Goal: Check status: Check status

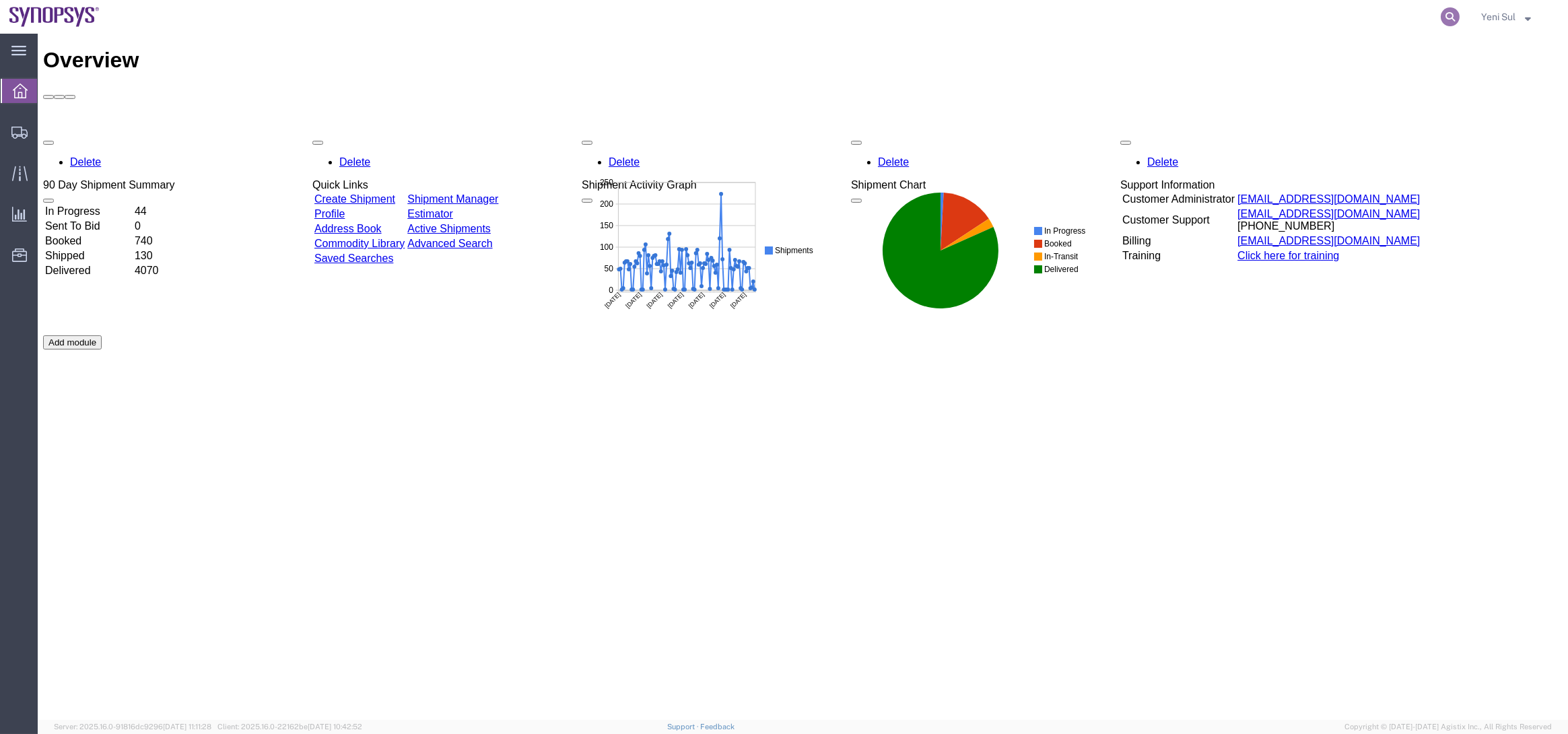
click at [1454, 15] on icon at bounding box center [1450, 16] width 19 height 19
click at [1407, 19] on input "search" at bounding box center [1235, 17] width 409 height 33
paste input "56439350"
type input "56439350"
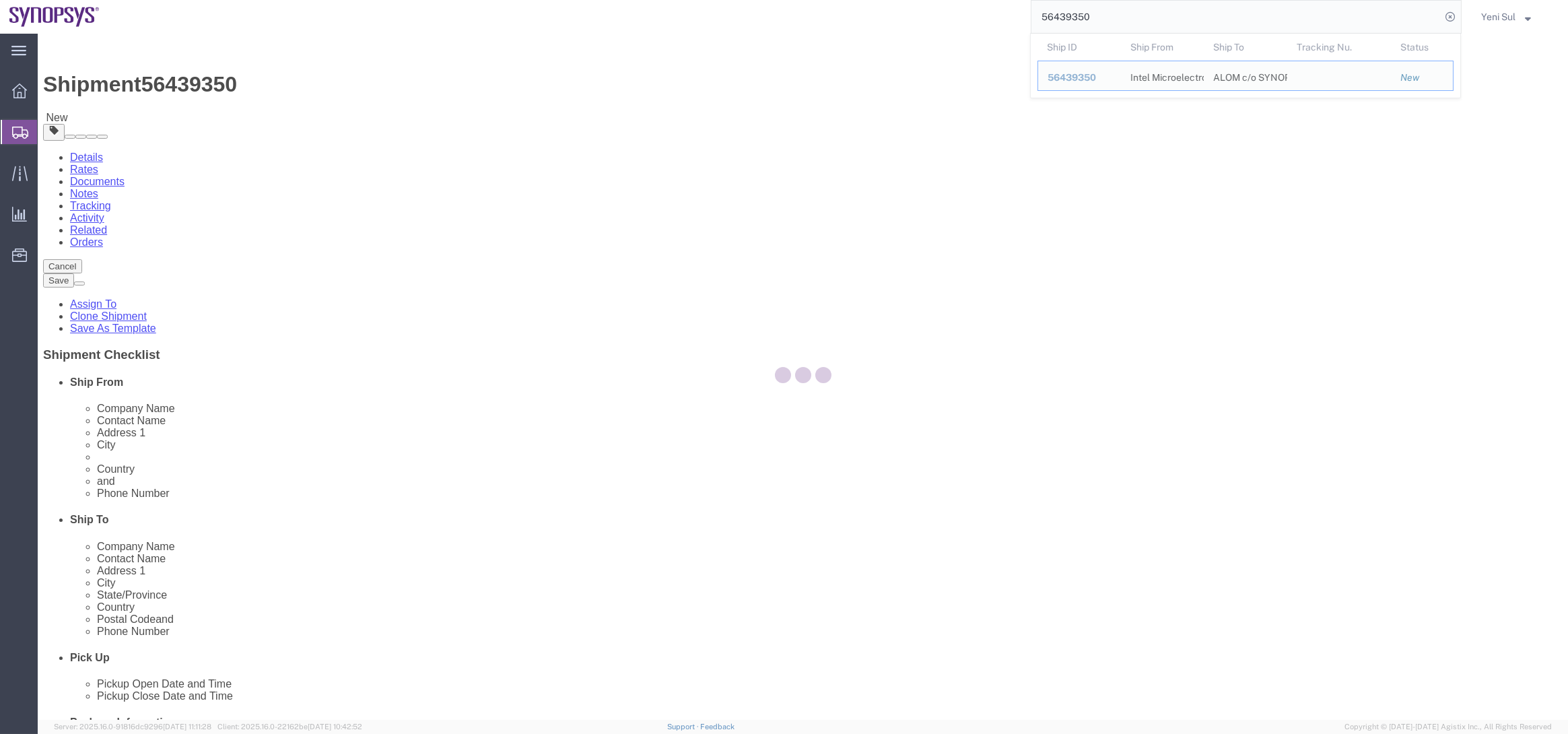
select select
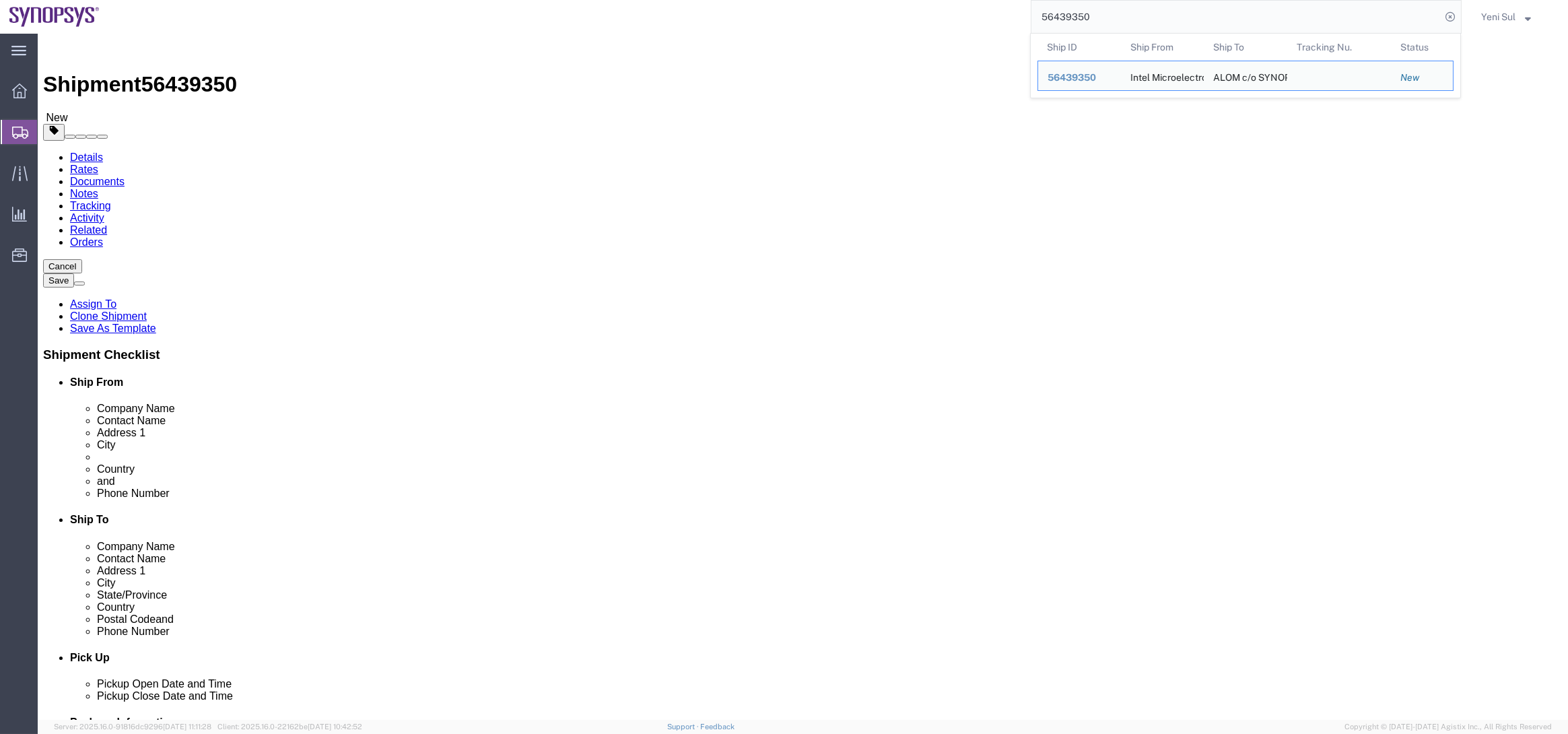
click div "Shipment Information Package Information Special Services"
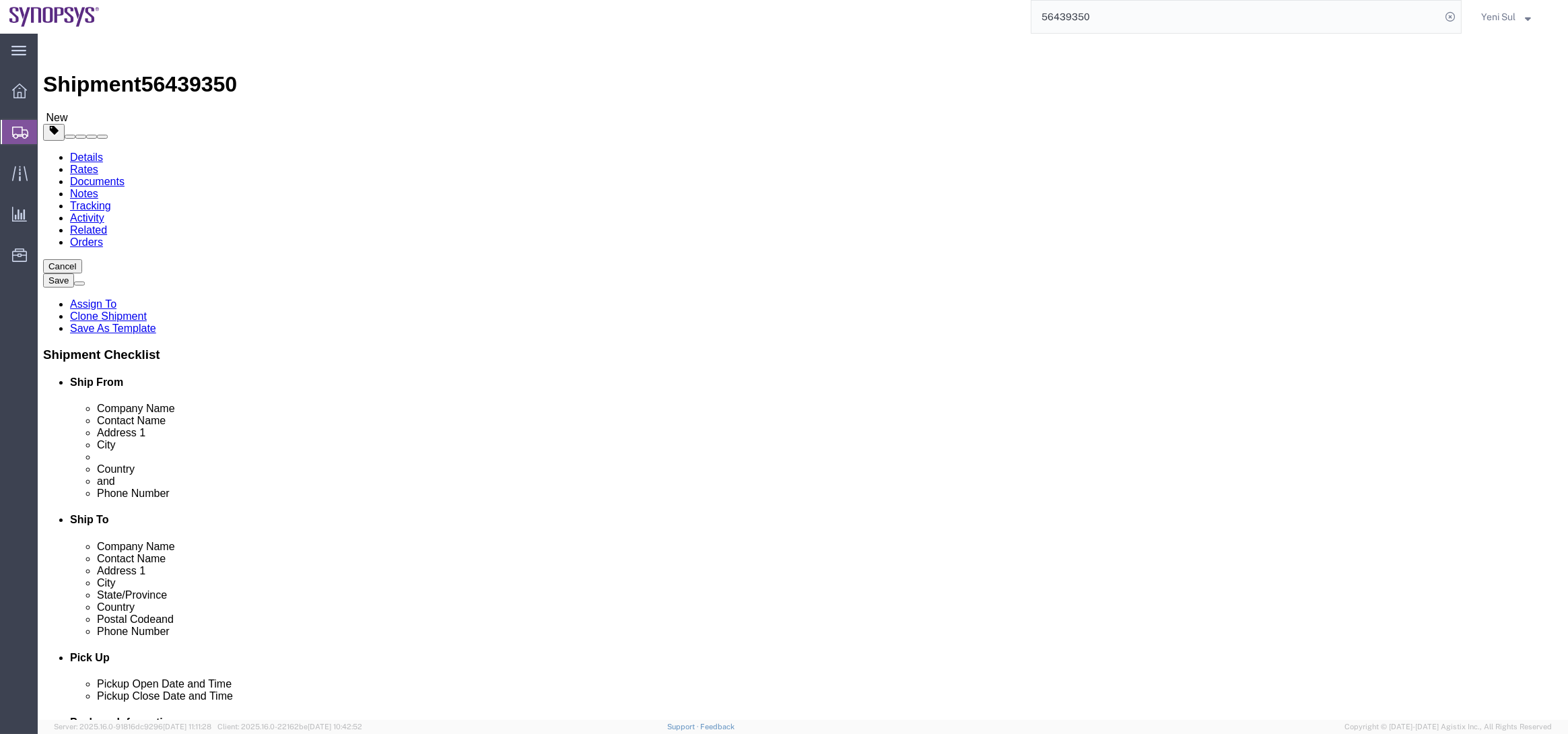
click at [0, 0] on span "Shipment Manager" at bounding box center [0, 0] width 0 height 0
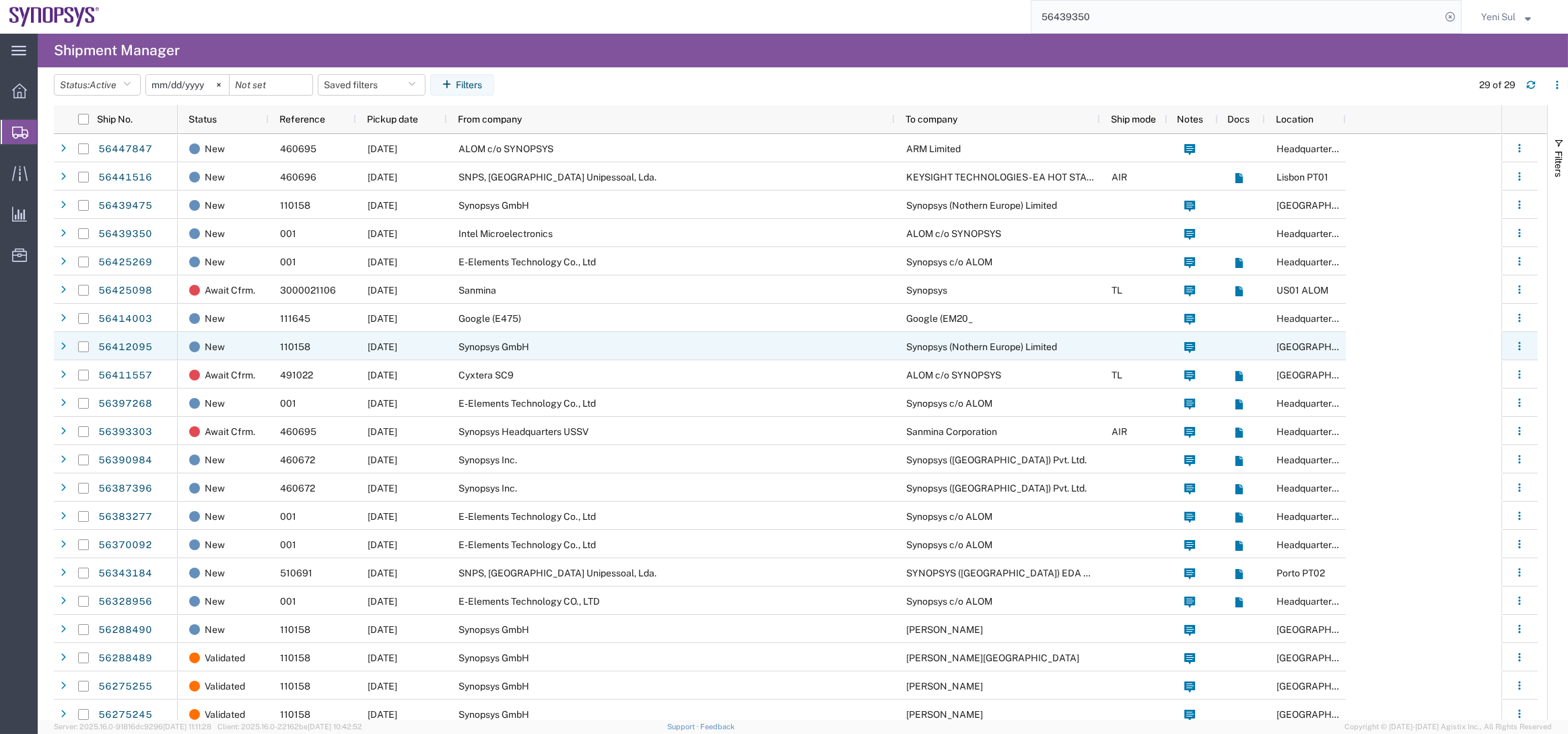
click at [535, 336] on div "Synopsys GmbH" at bounding box center [671, 346] width 448 height 28
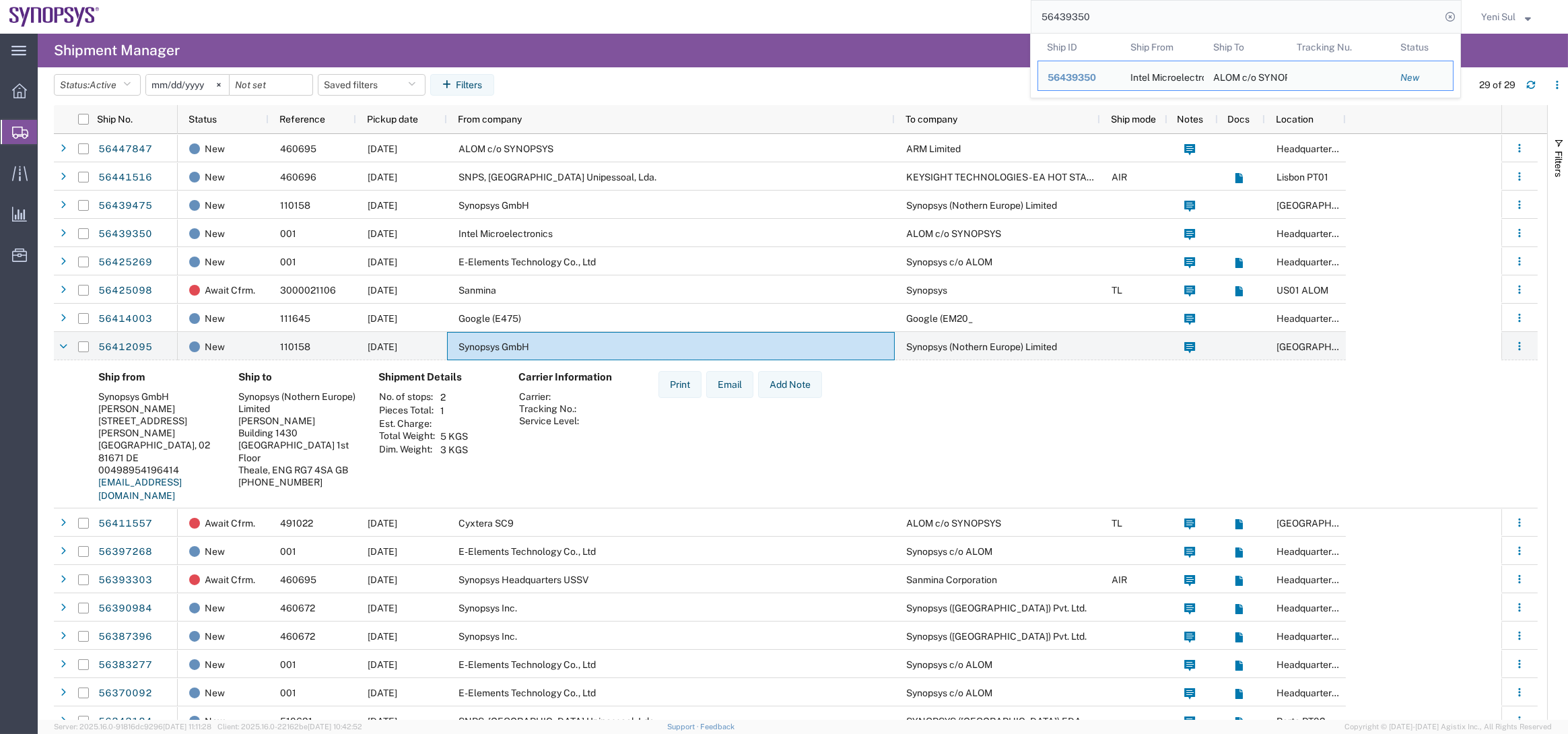
drag, startPoint x: 1121, startPoint y: 16, endPoint x: 878, endPoint y: 2, distance: 243.4
click at [874, 2] on div "56439350 Ship ID Ship From Ship To Tracking Nu. Status Ship ID 56439350 Ship Fr…" at bounding box center [785, 16] width 1352 height 33
paste input "25216"
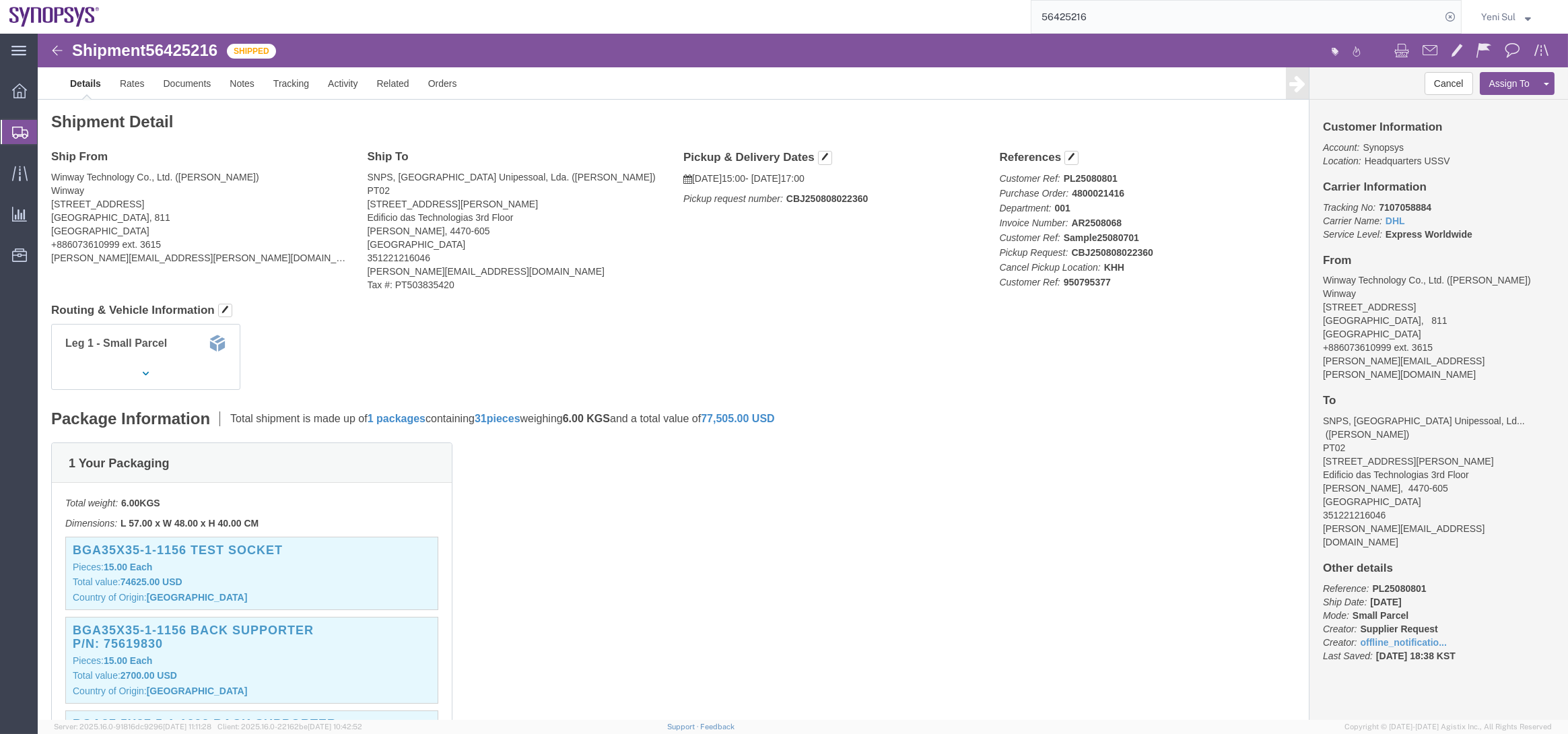
click div "Leg 1 - Small Parcel"
drag, startPoint x: 991, startPoint y: 468, endPoint x: 983, endPoint y: 539, distance: 71.4
click div "1 Your Packaging Total weight: 6.00 KGS Dimensions: L 57.00 x W 48.00 x H 40.00…"
click div "Shipment Detail Ship From Winway Technology Co., Ltd. ([PERSON_NAME]) [STREET_A…"
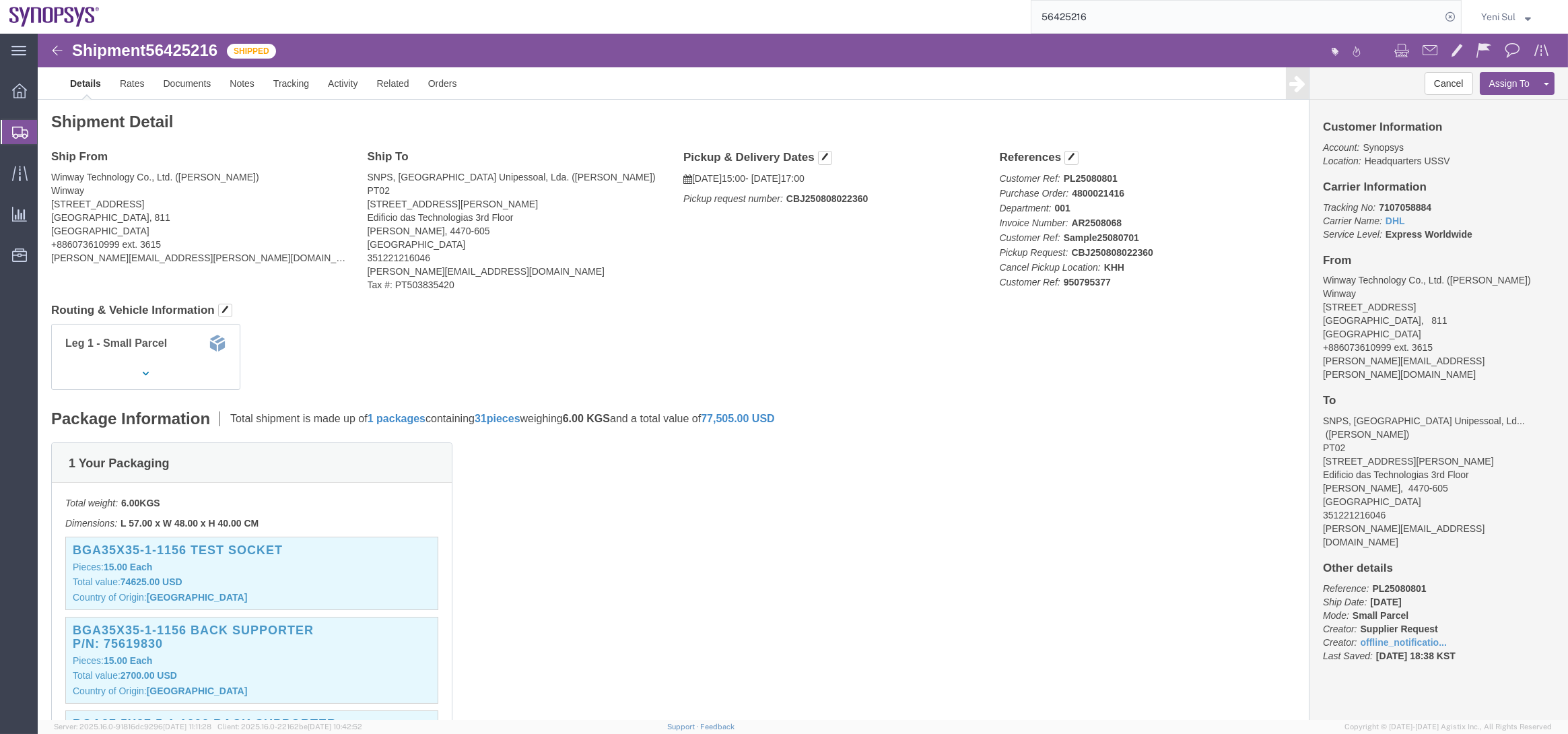
click at [0, 0] on span "Shipment Manager" at bounding box center [0, 0] width 0 height 0
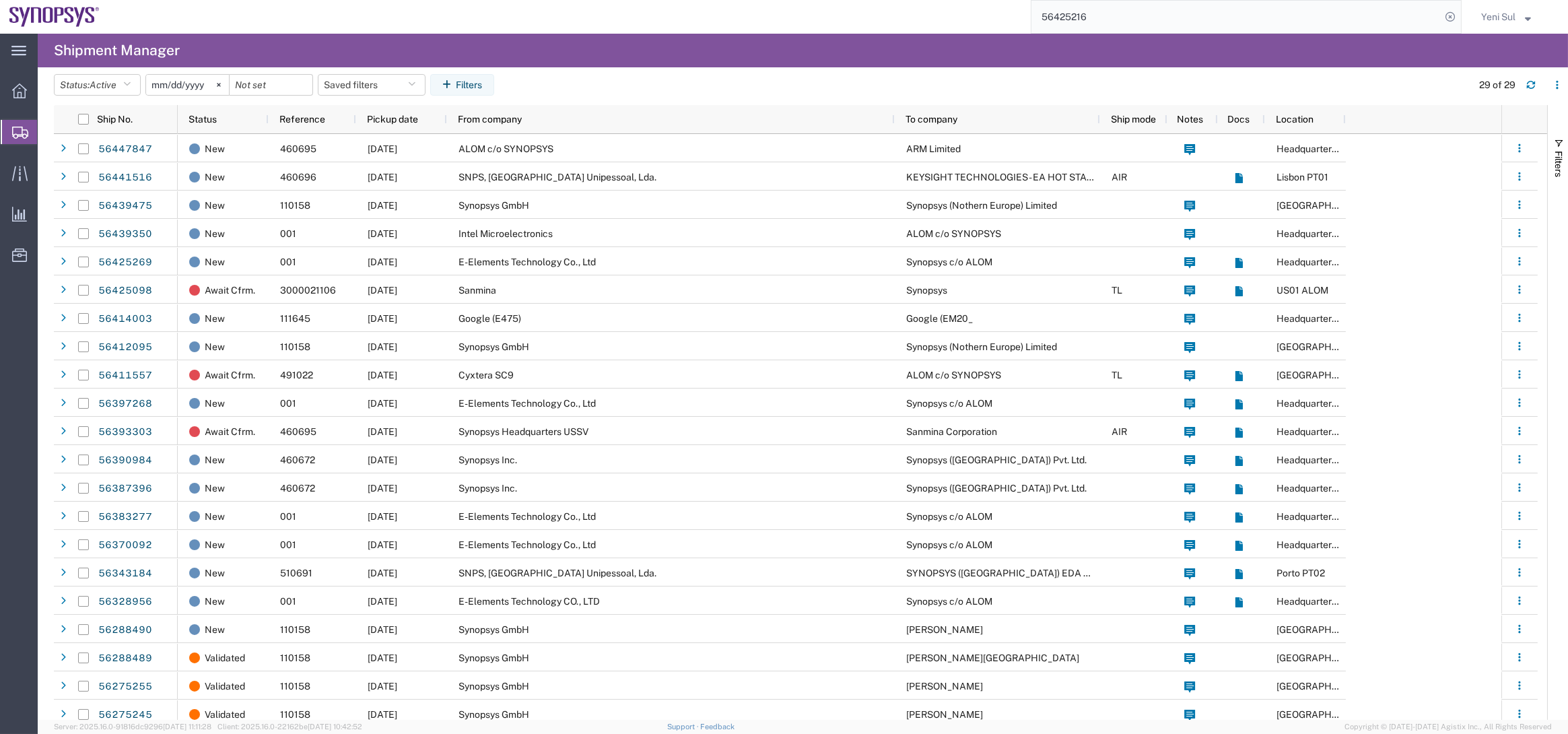
drag, startPoint x: 94, startPoint y: 91, endPoint x: 165, endPoint y: 0, distance: 115.4
click at [46, 91] on span "Overview" at bounding box center [42, 90] width 10 height 27
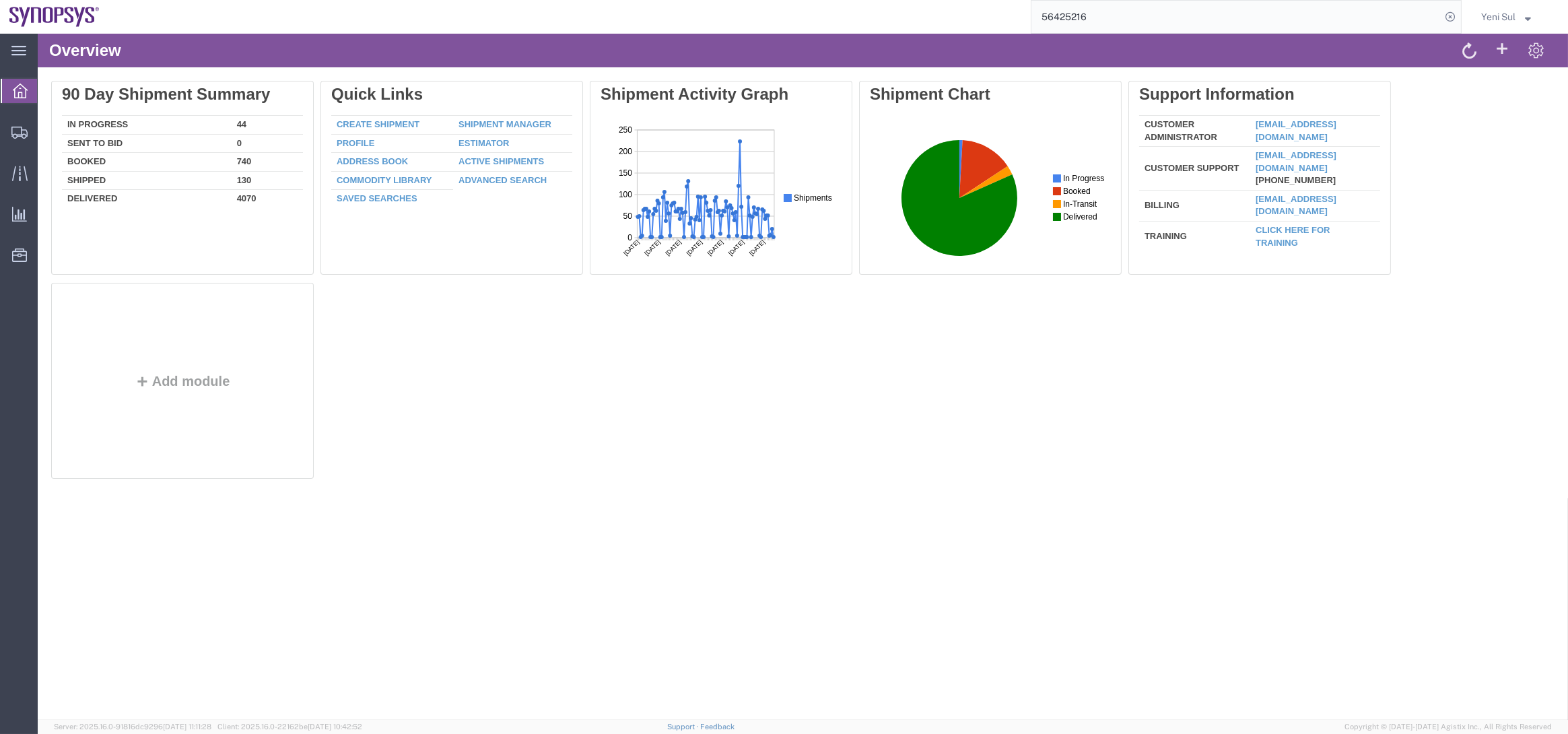
drag, startPoint x: 944, startPoint y: 283, endPoint x: 390, endPoint y: 315, distance: 554.9
click at [943, 283] on div "Delete 90 Day Shipment Summary In Progress 44 Sent To Bid 0 Booked 740 Shipped …" at bounding box center [803, 282] width 1504 height 404
click at [0, 0] on span "Shipment Manager" at bounding box center [0, 0] width 0 height 0
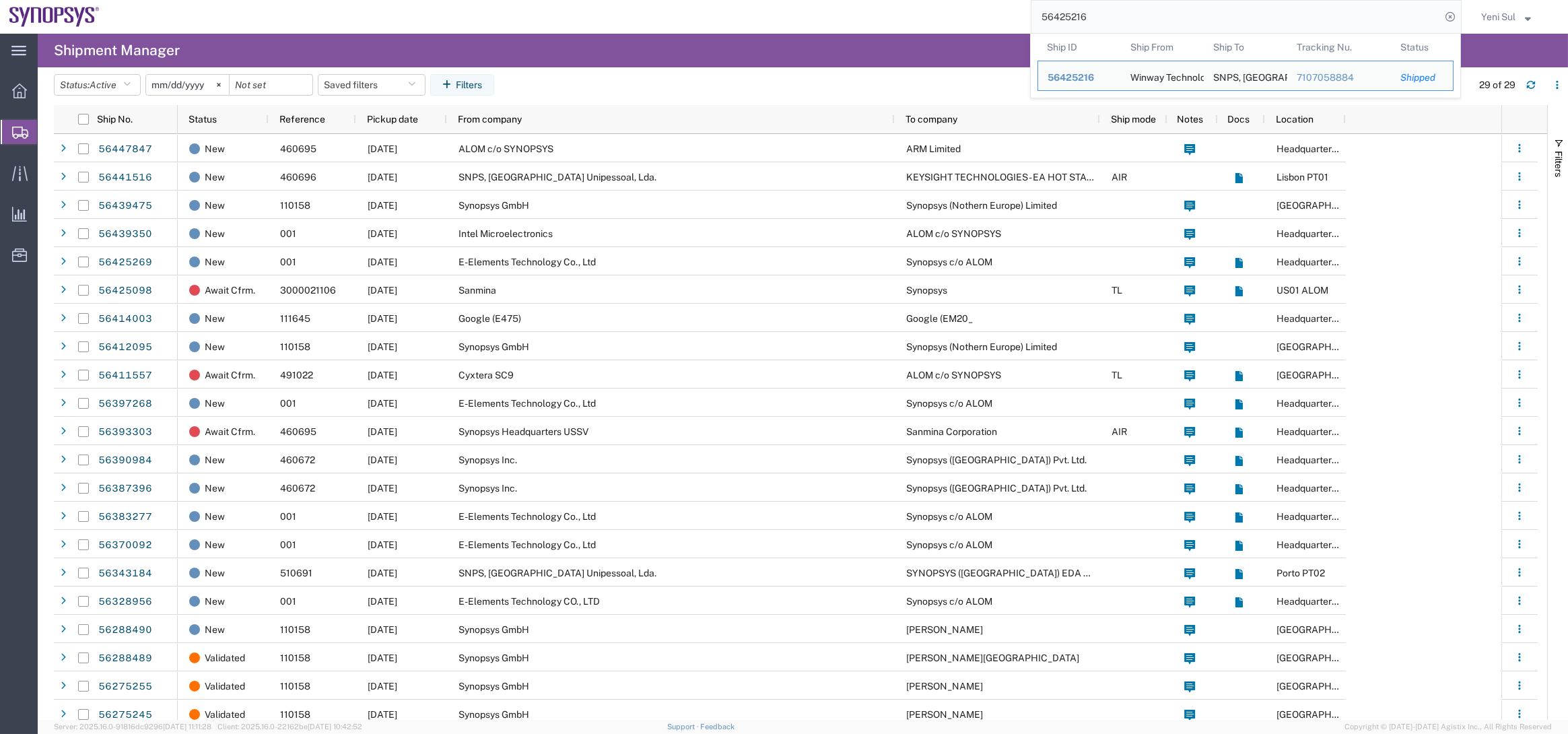
drag, startPoint x: 1148, startPoint y: 7, endPoint x: 838, endPoint y: 18, distance: 310.2
click at [835, 14] on div "56425216 Ship ID Ship From Ship To Tracking Nu. Status Ship ID 56425216 Ship Fr…" at bounding box center [785, 16] width 1352 height 33
paste input "39350"
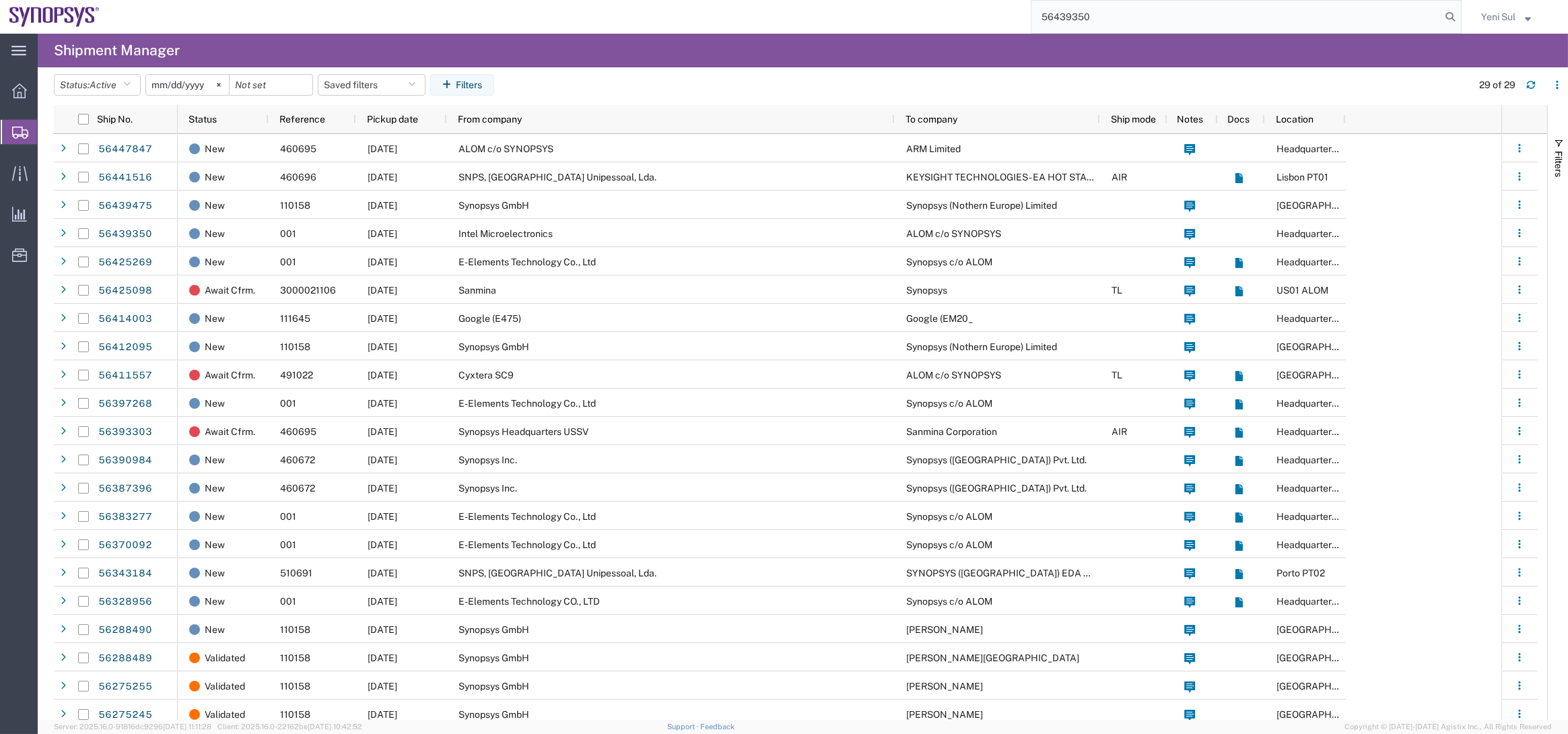
type input "56439350"
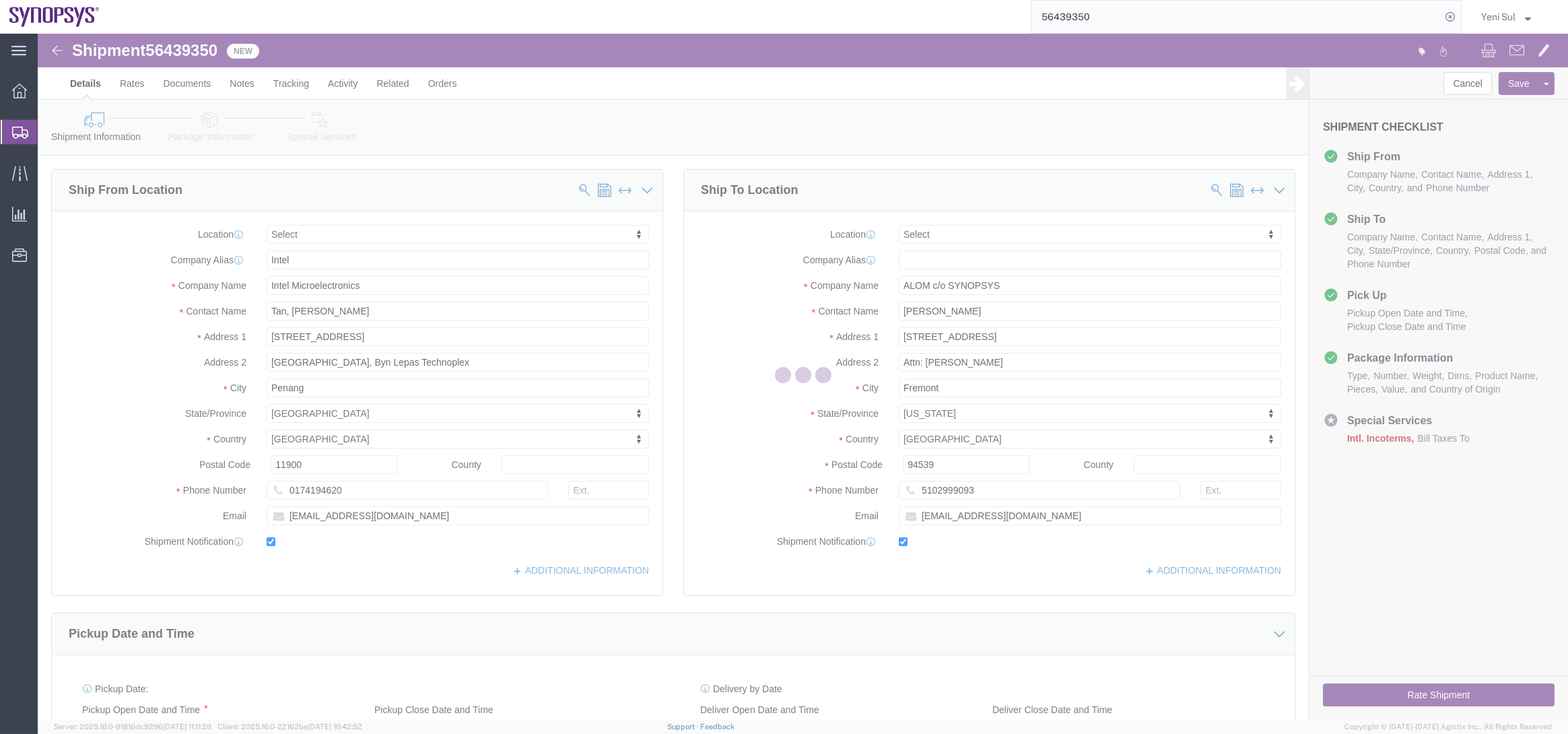
select select
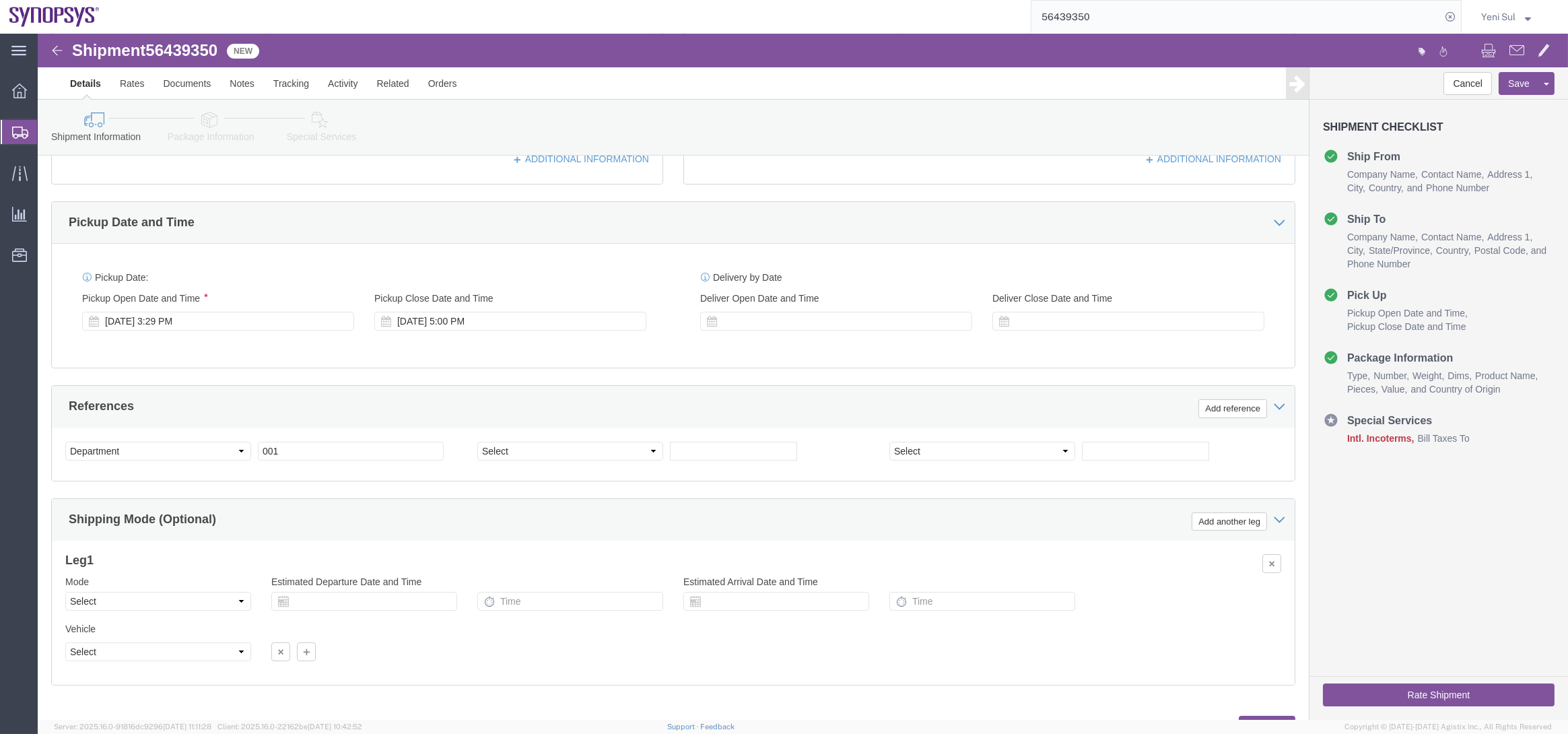
scroll to position [470, 0]
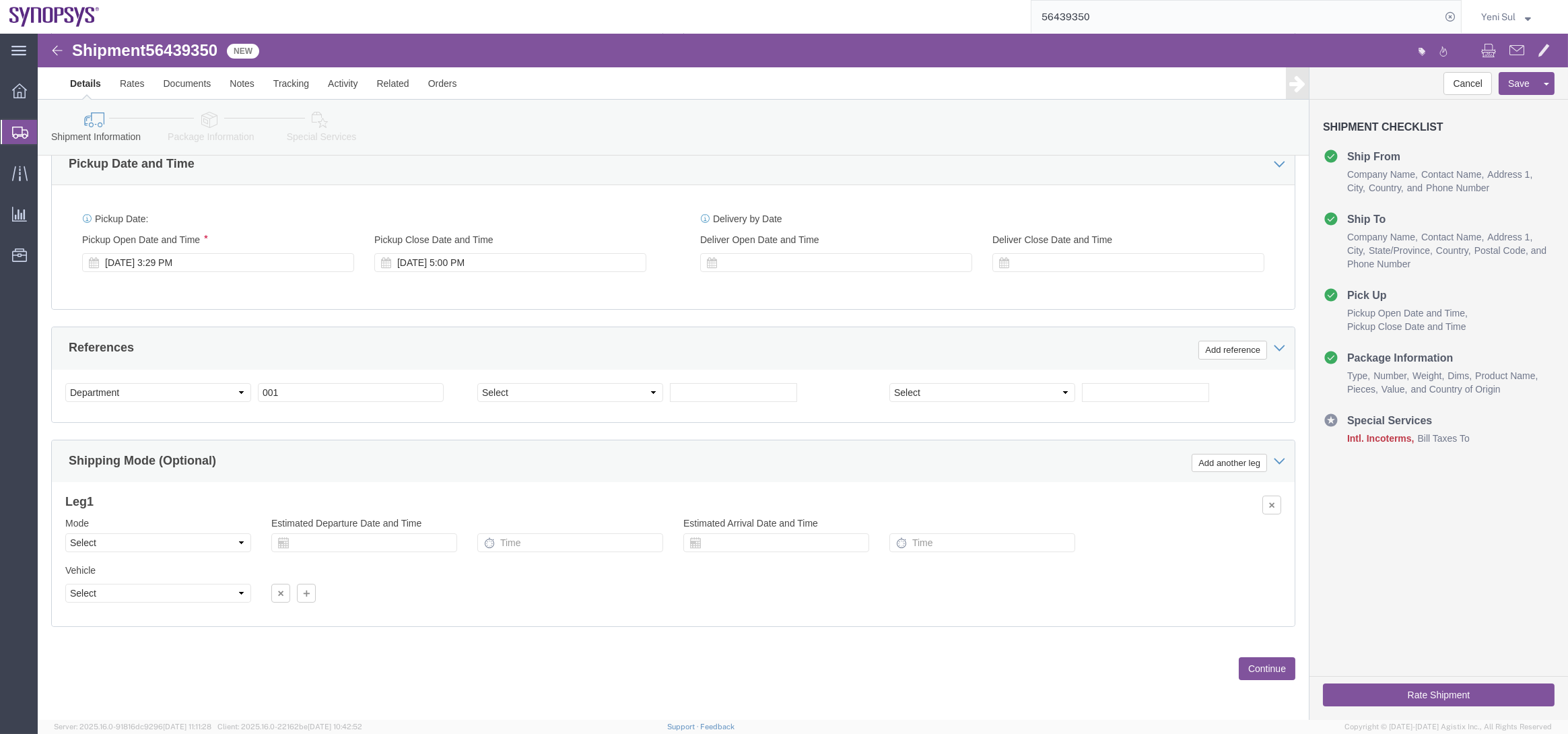
click button "Continue"
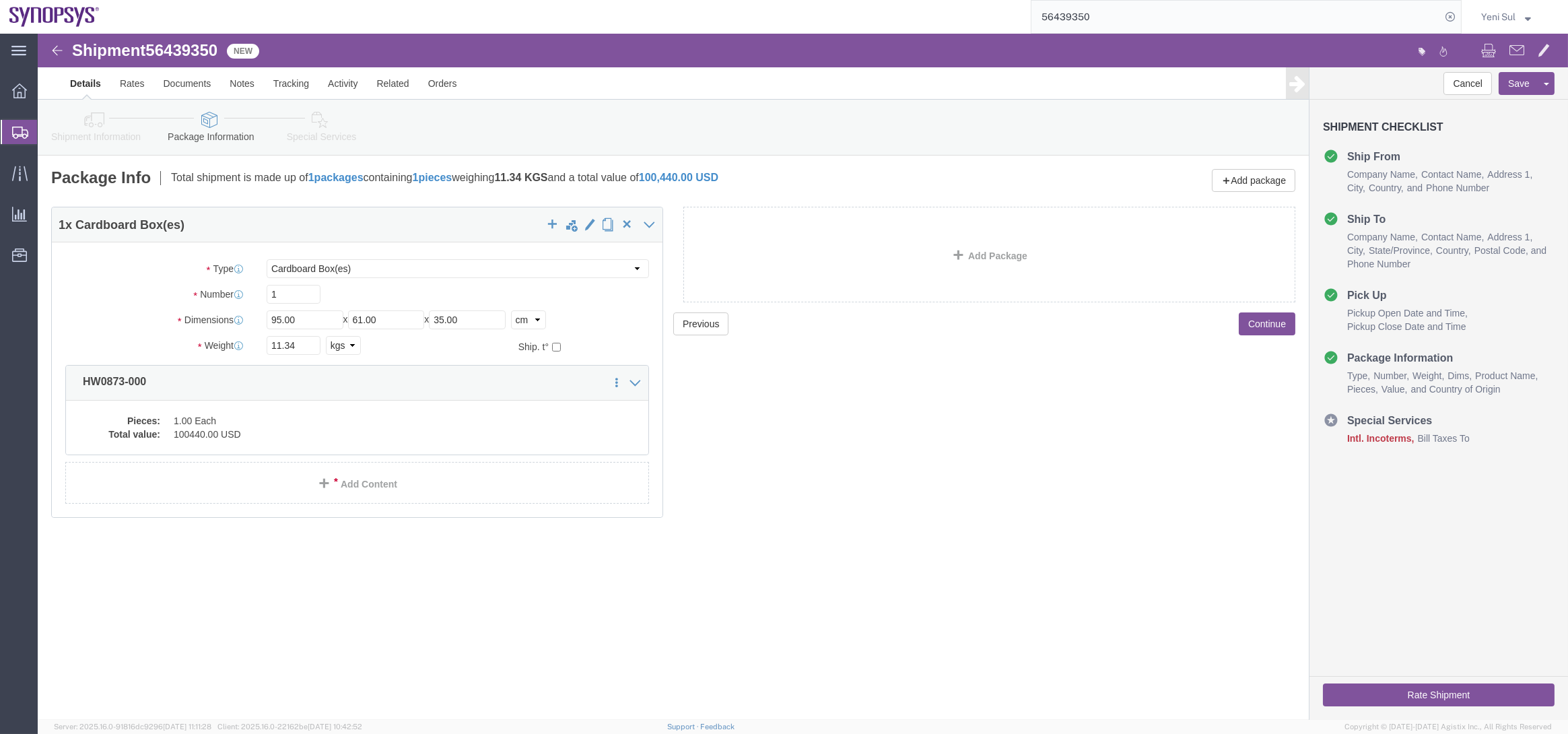
click div "Previous Continue"
click dd "1.00 Each"
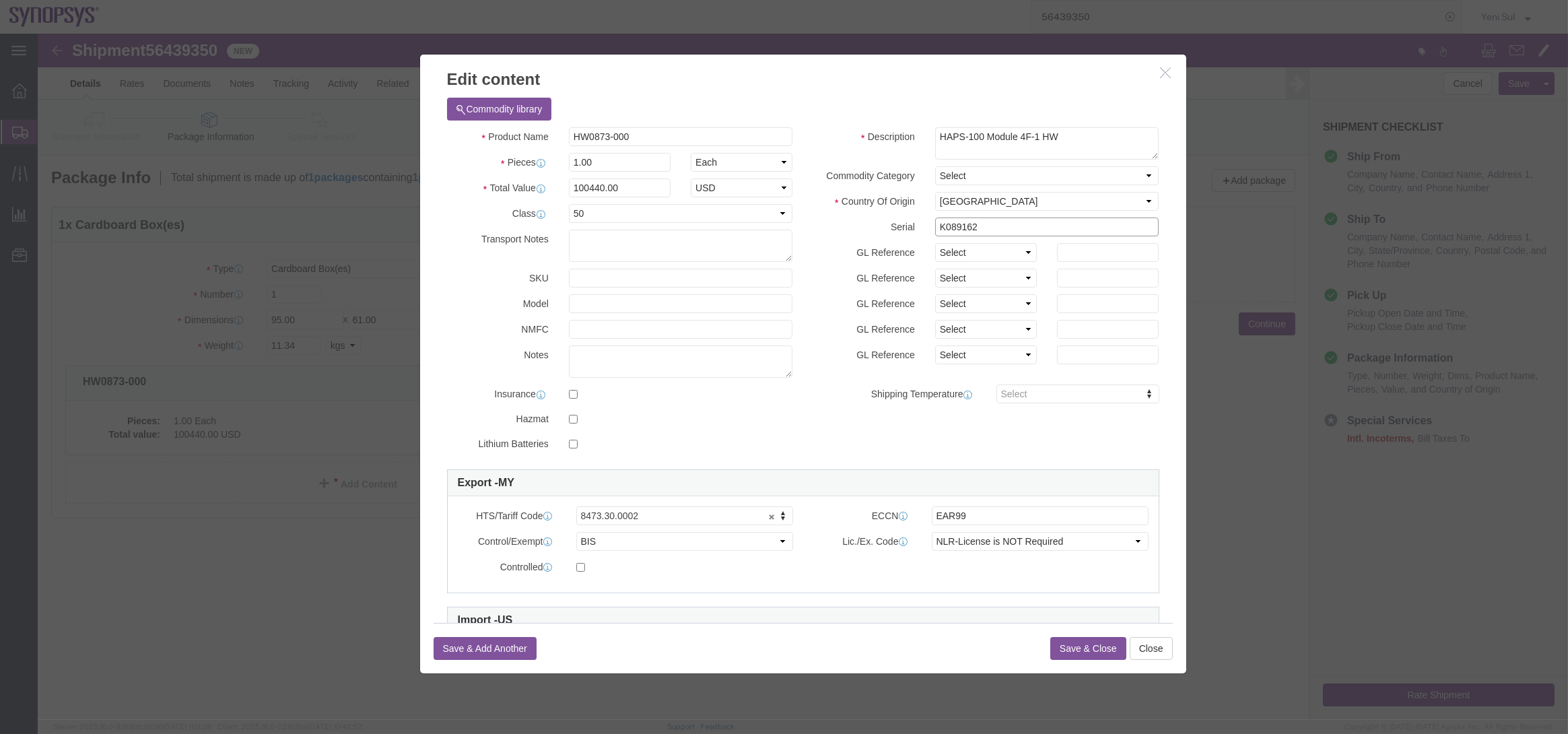
drag, startPoint x: 957, startPoint y: 193, endPoint x: 814, endPoint y: 181, distance: 143.5
click div "Description HAPS-100 Module 4F-1 HW Commodity Category Select Country Of Origin…"
click div
drag, startPoint x: 736, startPoint y: 175, endPoint x: 982, endPoint y: 235, distance: 253.2
click div "Product Name HW0873-000 Pieces 1.00 Select Bag Barrels 100Board Feet Bottle Box…"
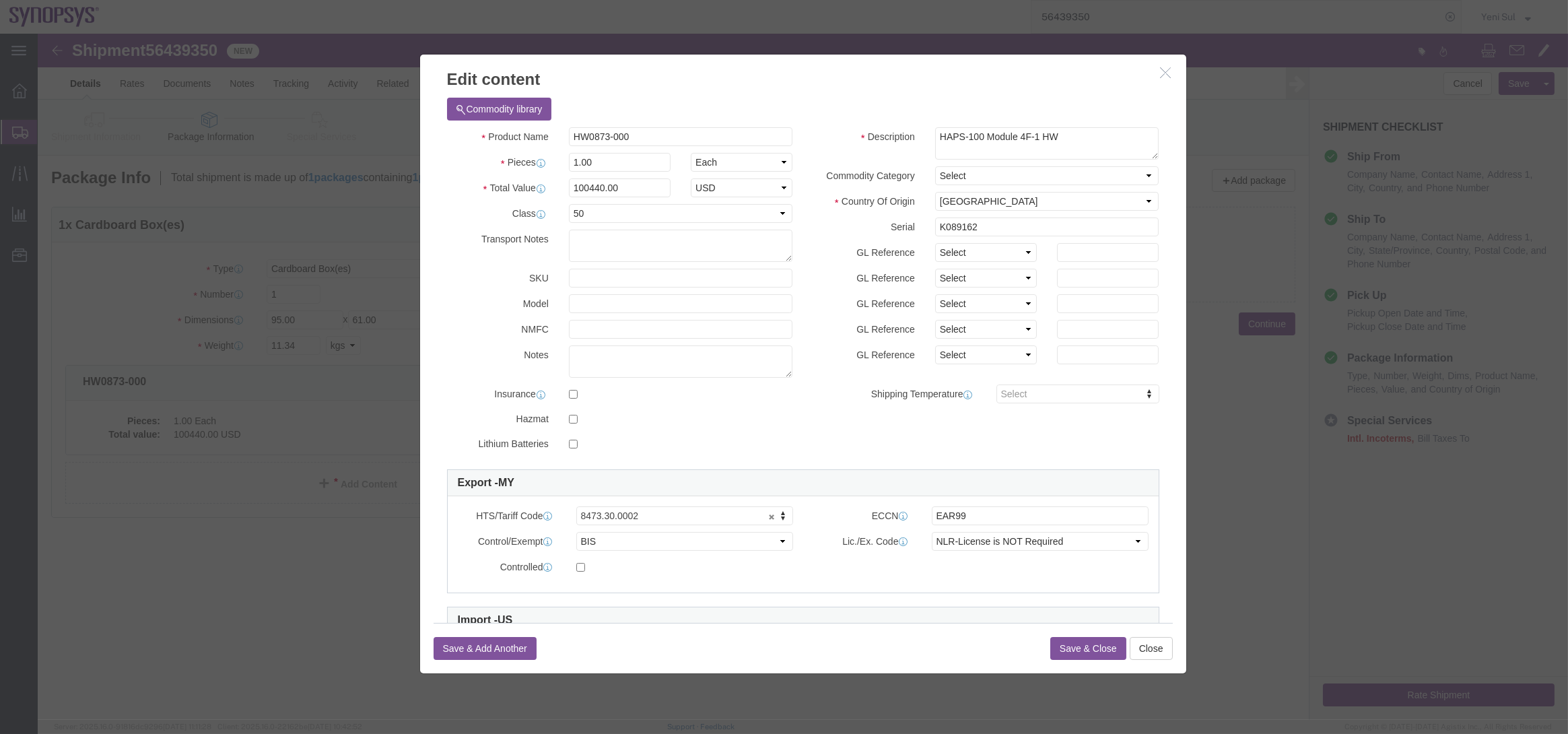
click h3 "Edit content"
drag, startPoint x: 1131, startPoint y: 40, endPoint x: 1070, endPoint y: 29, distance: 62.0
click icon "button"
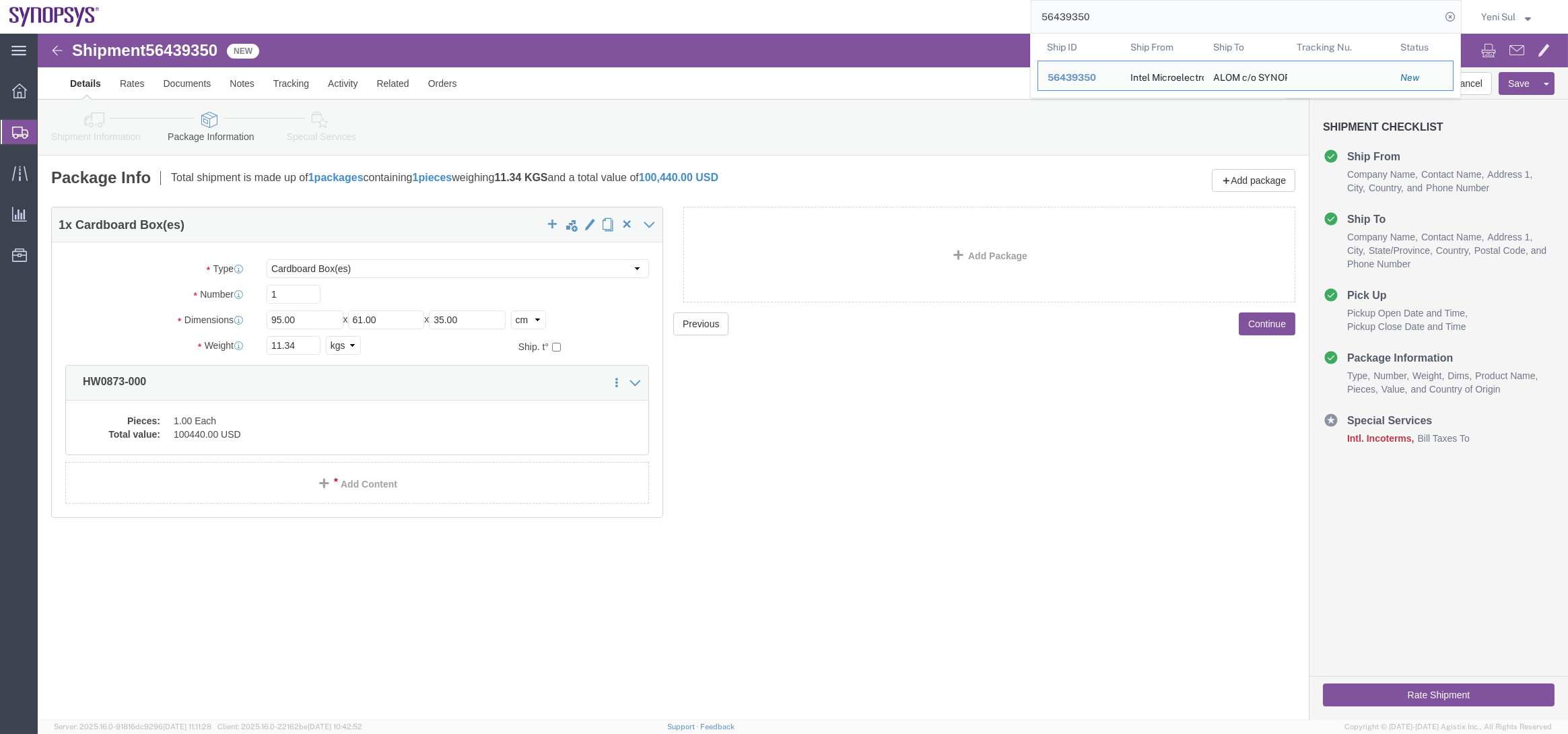
drag, startPoint x: 1006, startPoint y: 14, endPoint x: 787, endPoint y: 2, distance: 219.3
click at [774, 10] on div "56439350 Ship ID Ship From Ship To Tracking Nu. Status Ship ID 56439350 Ship Fr…" at bounding box center [785, 16] width 1352 height 33
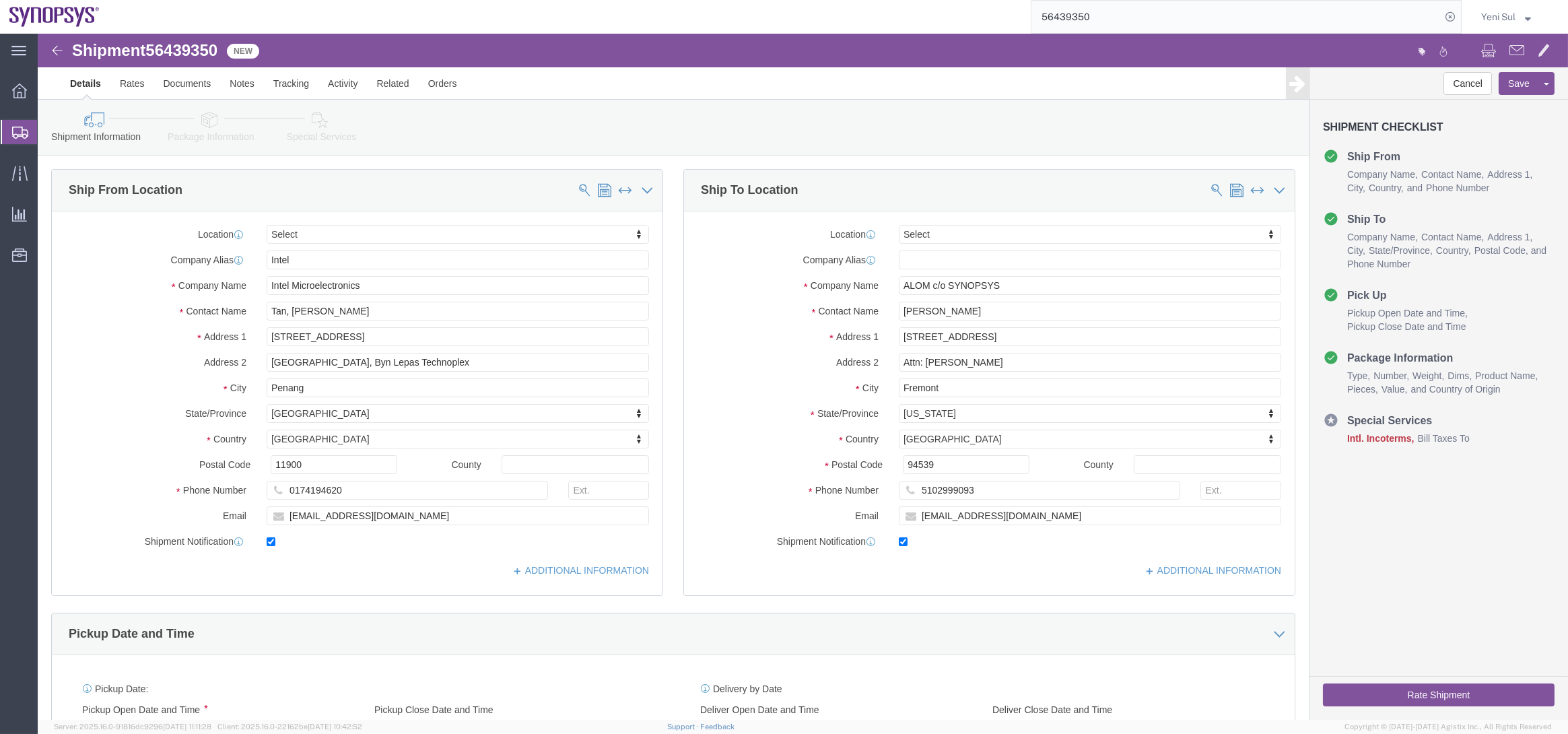
drag, startPoint x: 156, startPoint y: 104, endPoint x: 256, endPoint y: 147, distance: 108.9
click link "Package Information"
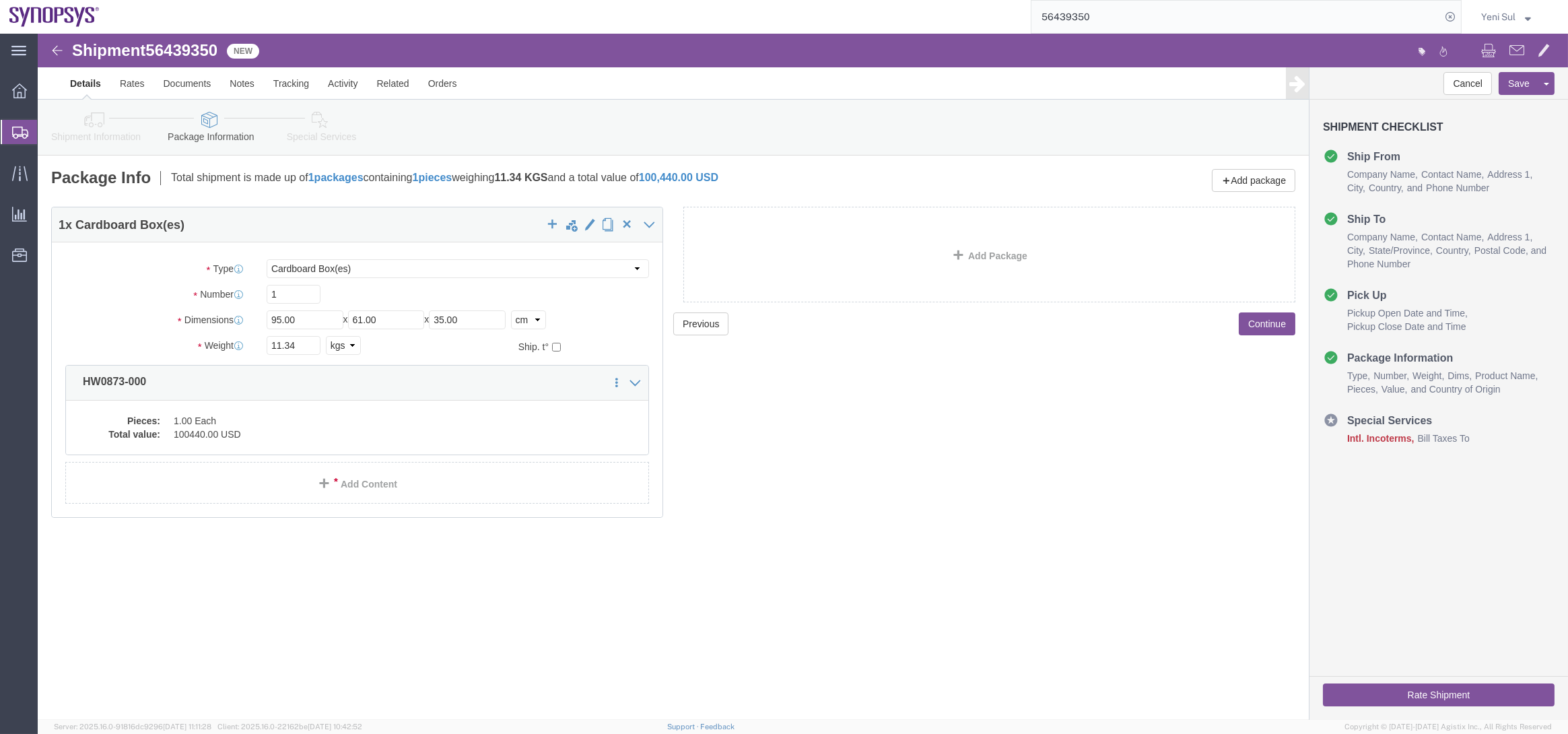
click div "Package Info Total shipment is made up of 1 packages containing 1 pieces weighi…"
click dd "1.00 Each"
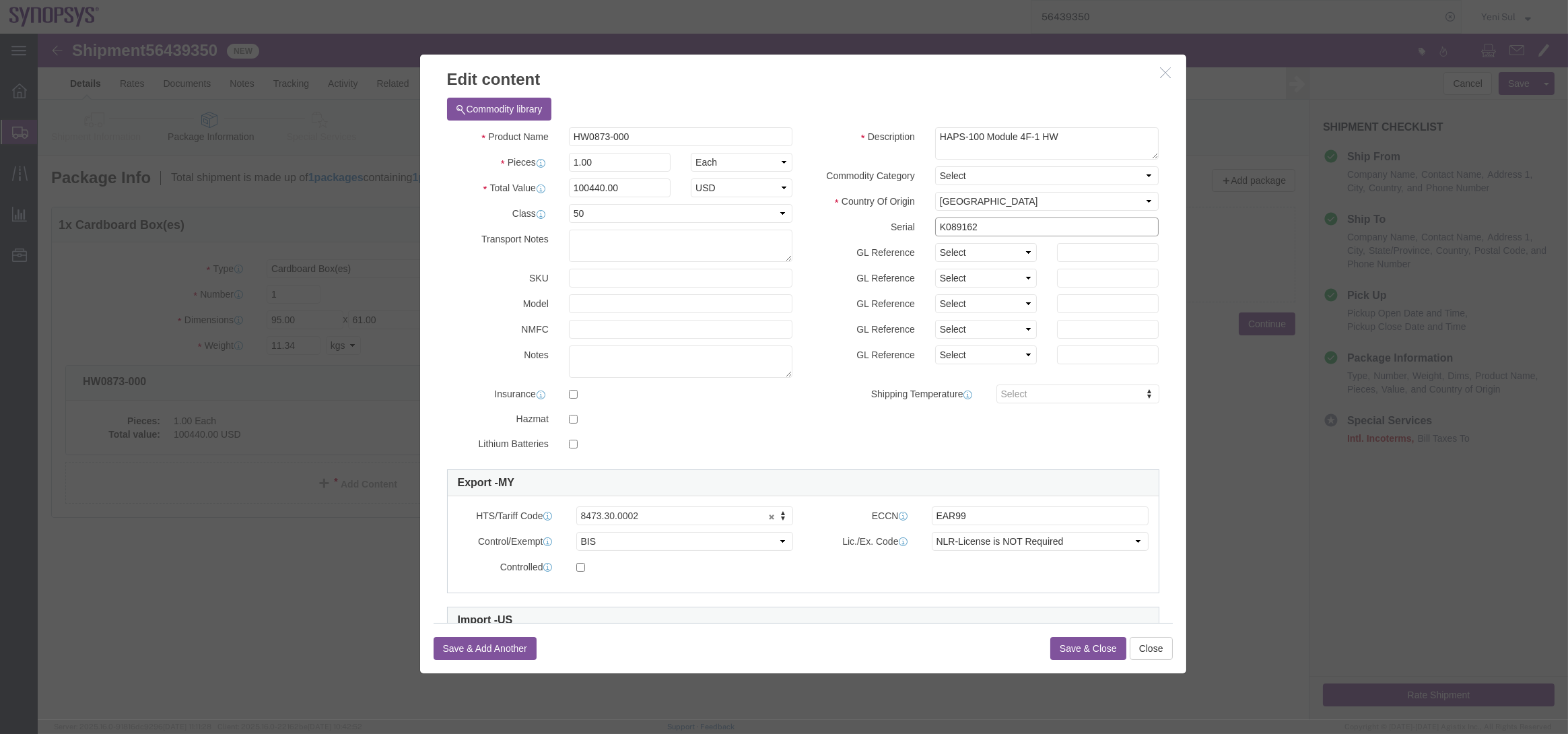
drag, startPoint x: 945, startPoint y: 189, endPoint x: 811, endPoint y: 155, distance: 138.2
click div "Product Name HW0873-000 Pieces 1.00 Select Bag Barrels 100Board Feet Bottle Box…"
click icon "button"
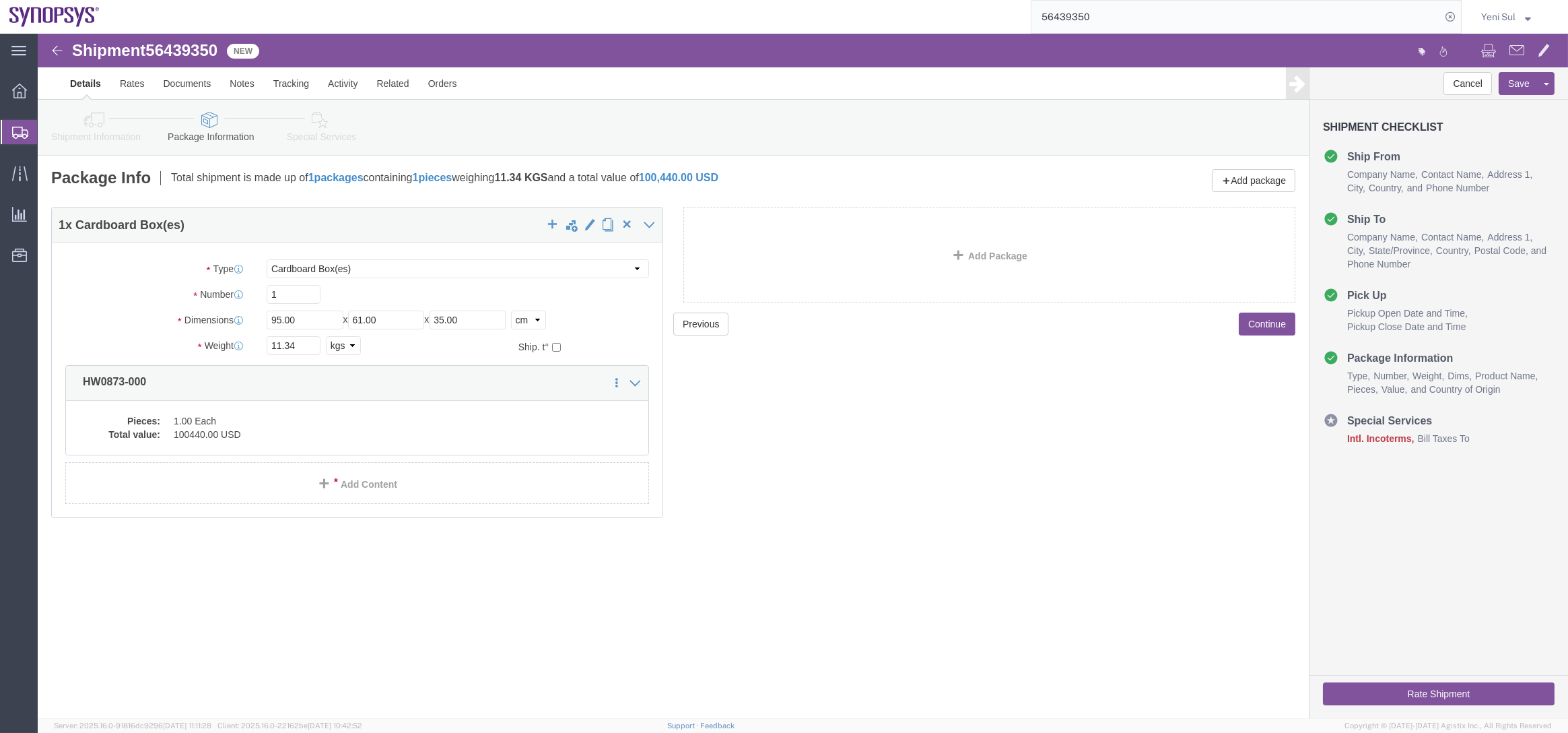
click at [0, 0] on span "Shipment Manager" at bounding box center [0, 0] width 0 height 0
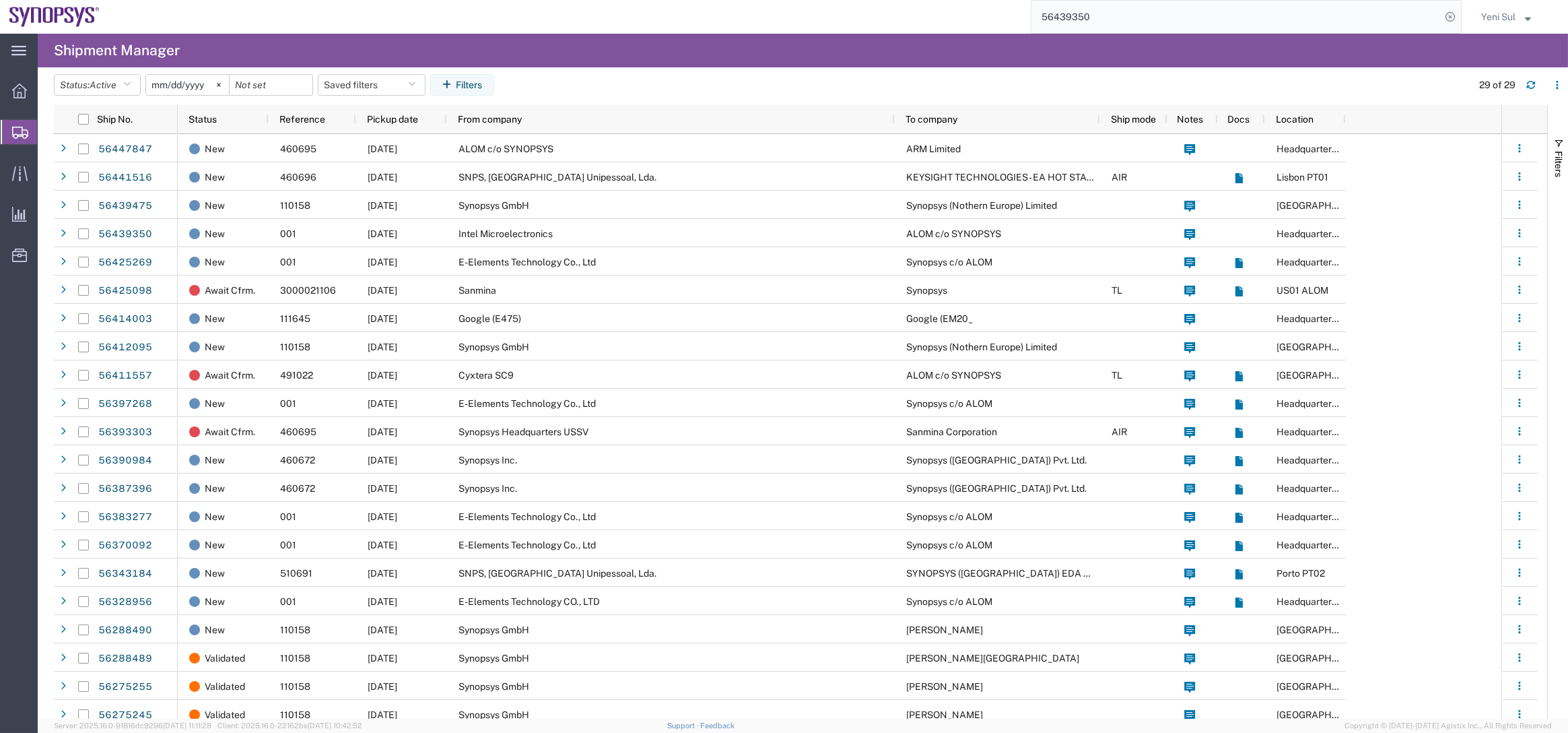
click at [1, 563] on div "main_menu Created with Sketch. Collapse Menu Overview Shipments Shipment Manage…" at bounding box center [19, 382] width 37 height 699
